Goal: Task Accomplishment & Management: Use online tool/utility

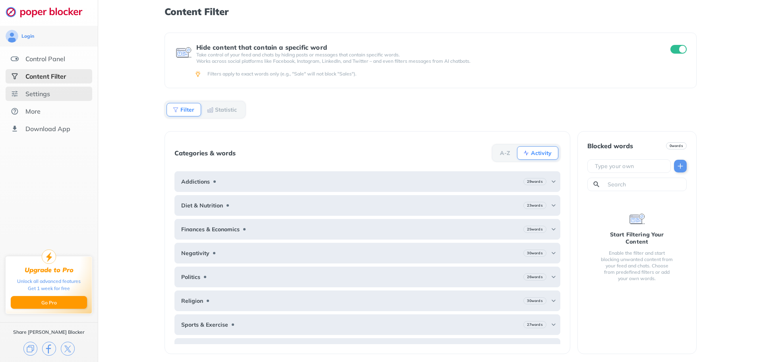
click at [32, 93] on div "Settings" at bounding box center [37, 94] width 25 height 8
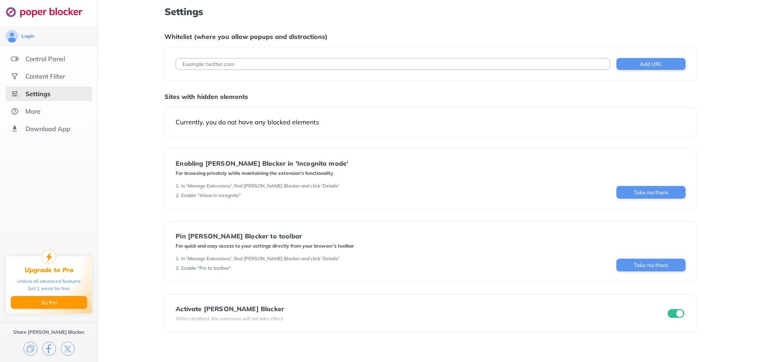
click at [275, 57] on div "Add URL" at bounding box center [431, 64] width 532 height 34
click at [279, 62] on input at bounding box center [393, 64] width 434 height 12
type input "[DOMAIN_NAME]"
